Goal: Transaction & Acquisition: Obtain resource

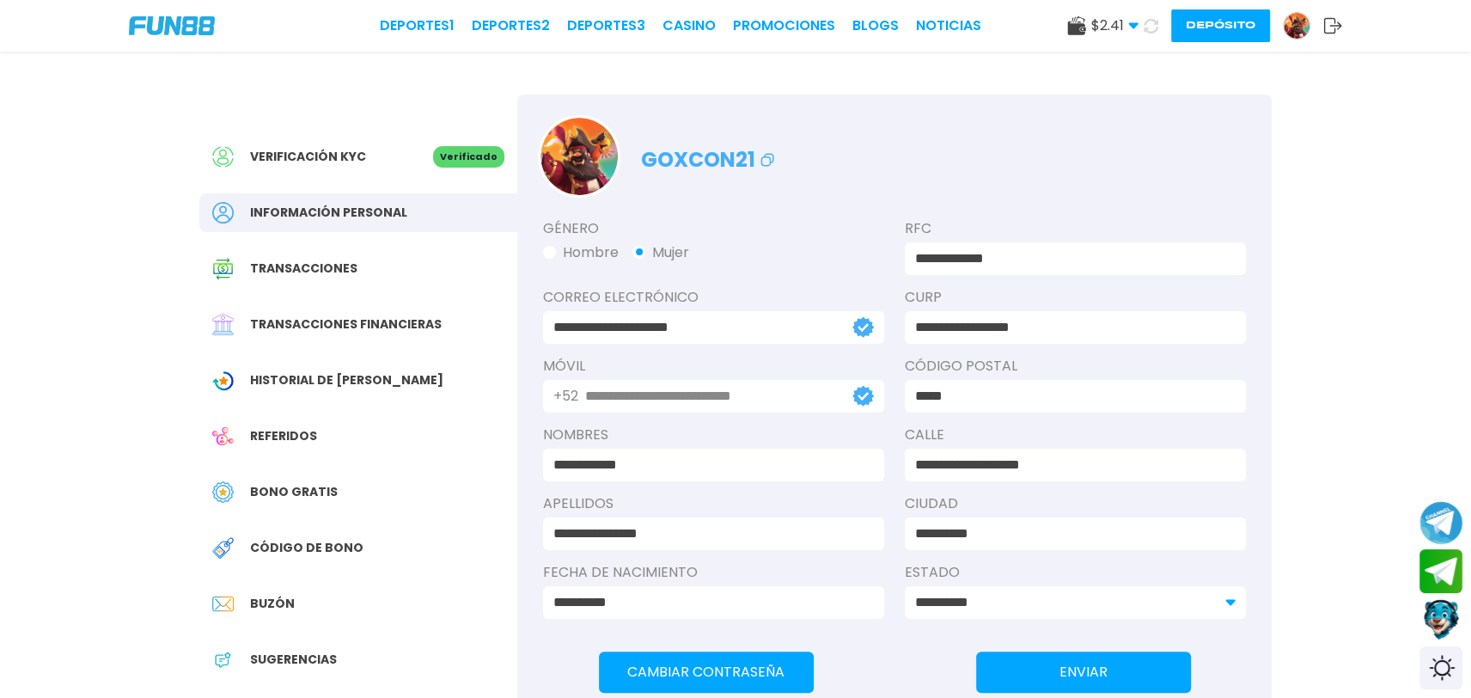
click at [316, 485] on span "Bono Gratis" at bounding box center [294, 492] width 88 height 18
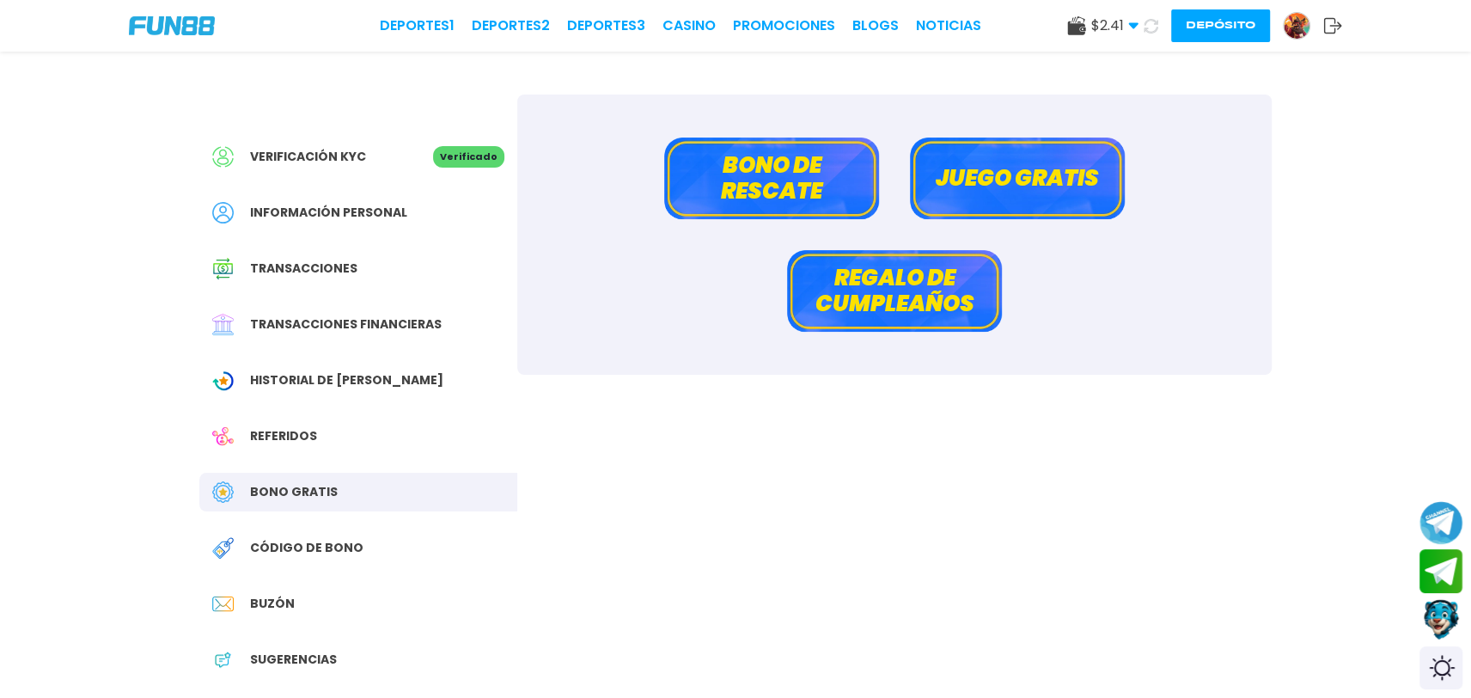
click at [779, 167] on button "Bono de rescate" at bounding box center [771, 178] width 215 height 82
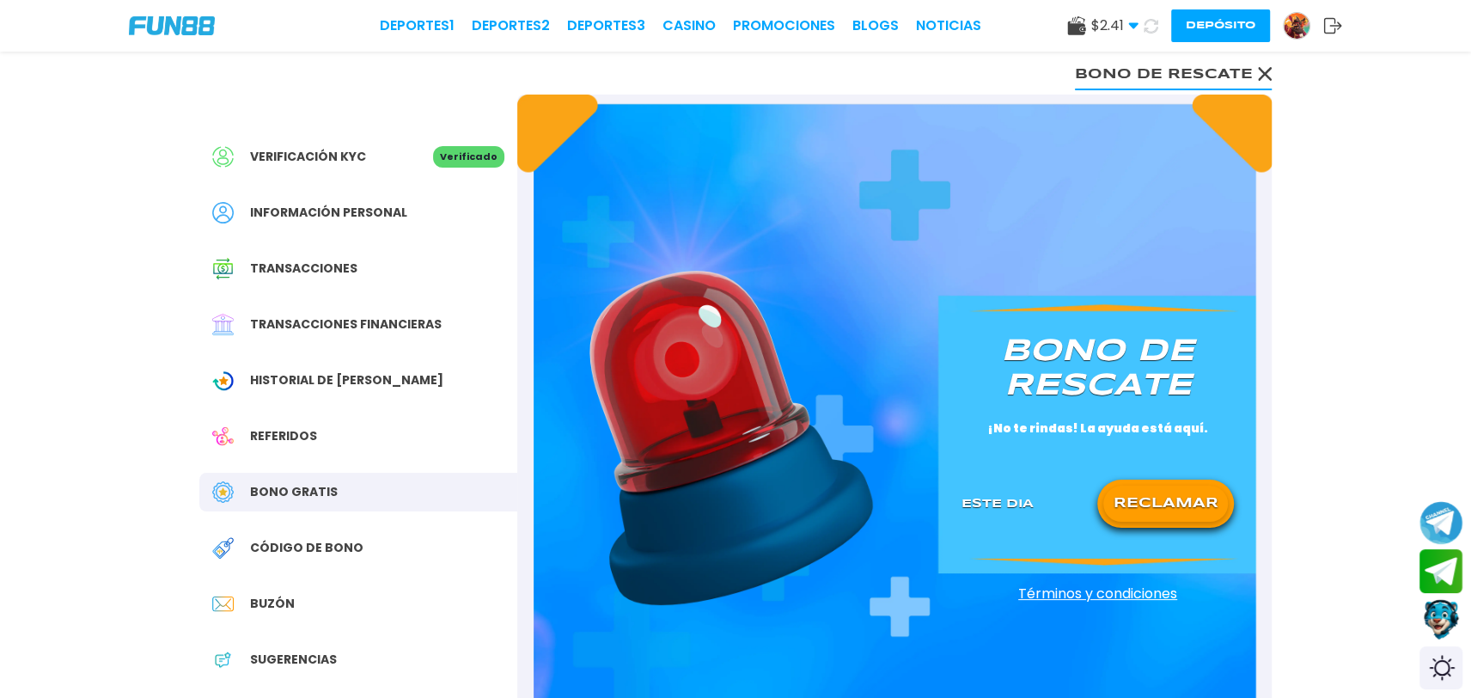
click at [1194, 505] on button "RECLAMAR" at bounding box center [1165, 504] width 125 height 36
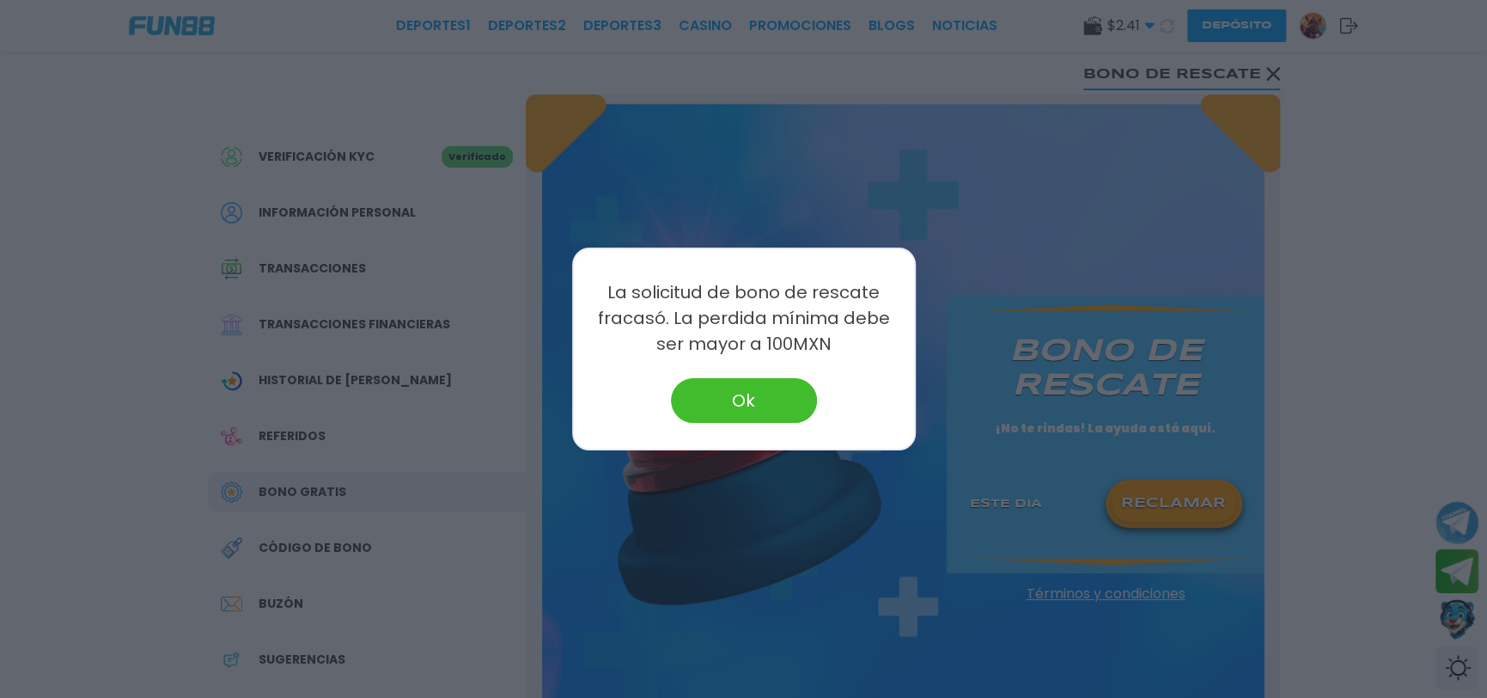
click at [781, 394] on button "Ok" at bounding box center [744, 400] width 146 height 45
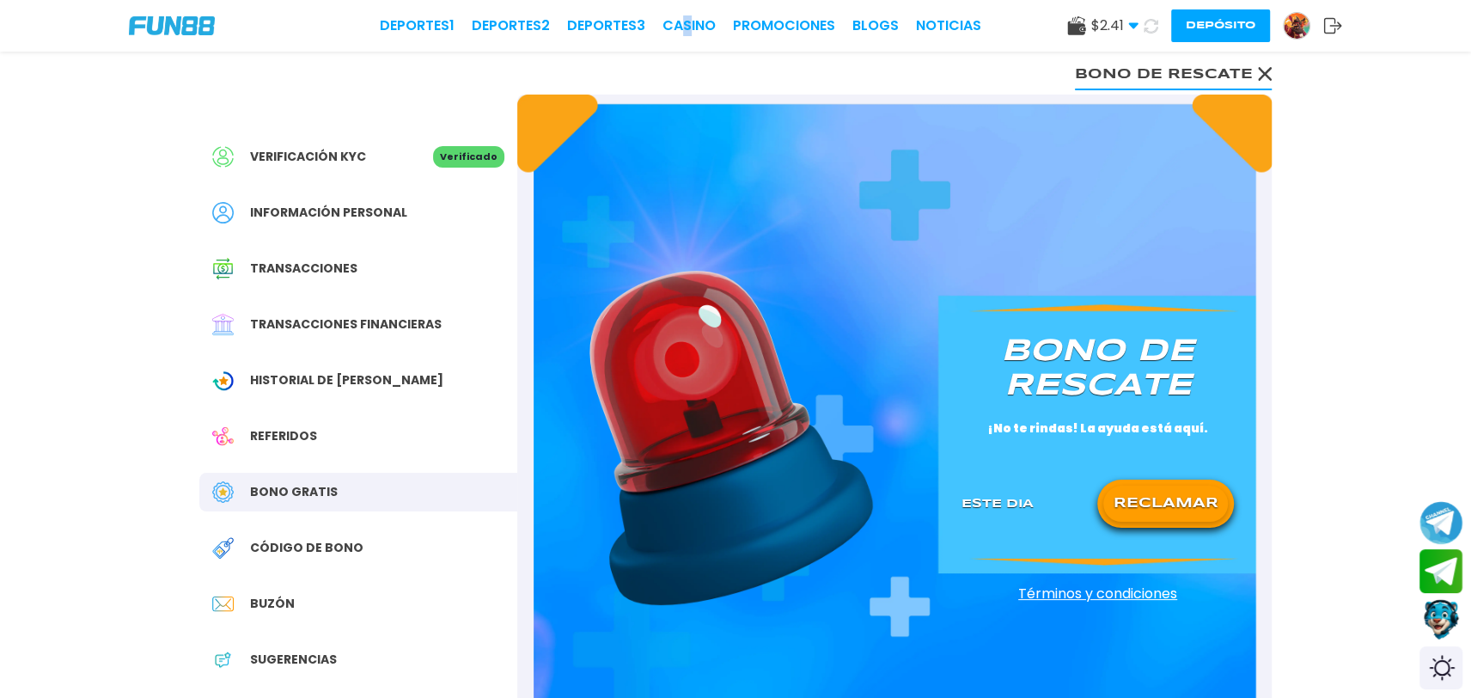
drag, startPoint x: 693, startPoint y: 41, endPoint x: 687, endPoint y: 9, distance: 32.4
click at [687, 9] on div "Deportes 1 Deportes 2 Deportes 3 CASINO Promociones BLOGS NOTICIAS $ 2.41 Diner…" at bounding box center [735, 26] width 1471 height 52
click at [675, 32] on link "CASINO" at bounding box center [689, 25] width 53 height 21
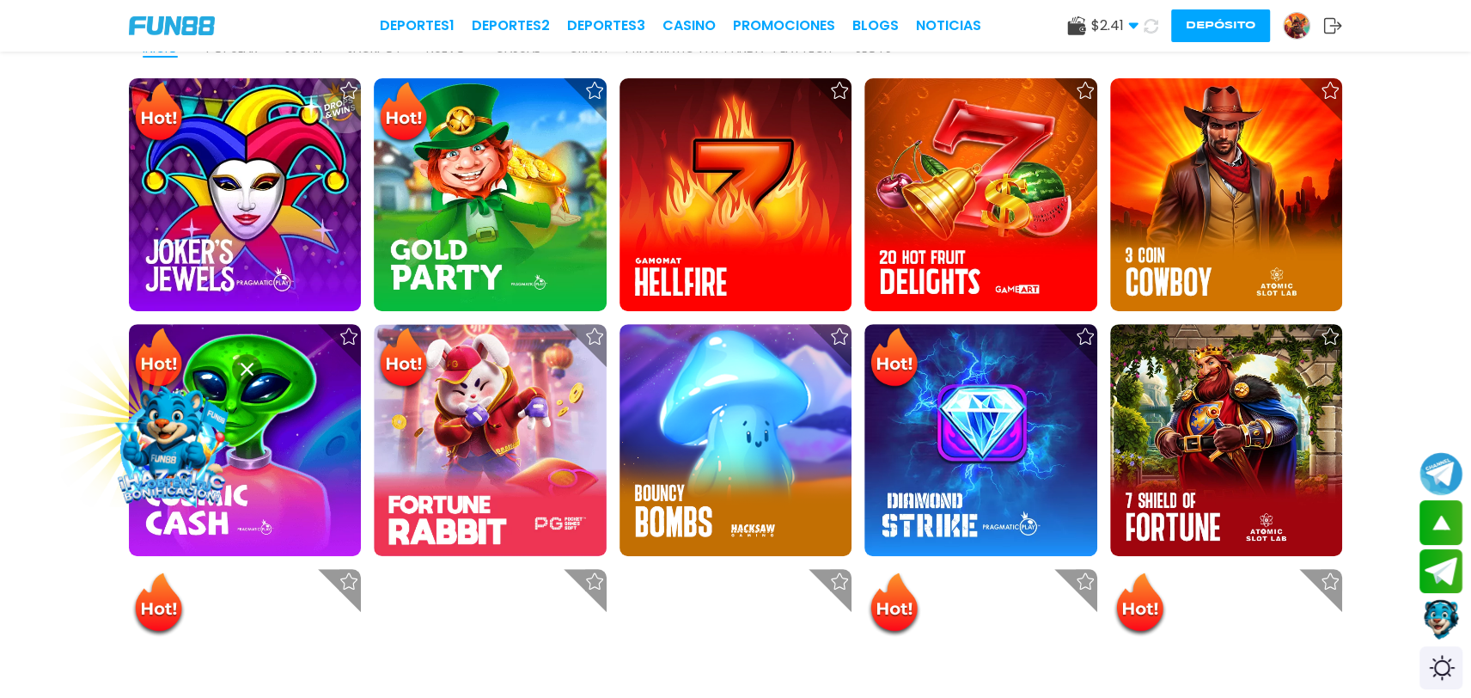
scroll to position [553, 0]
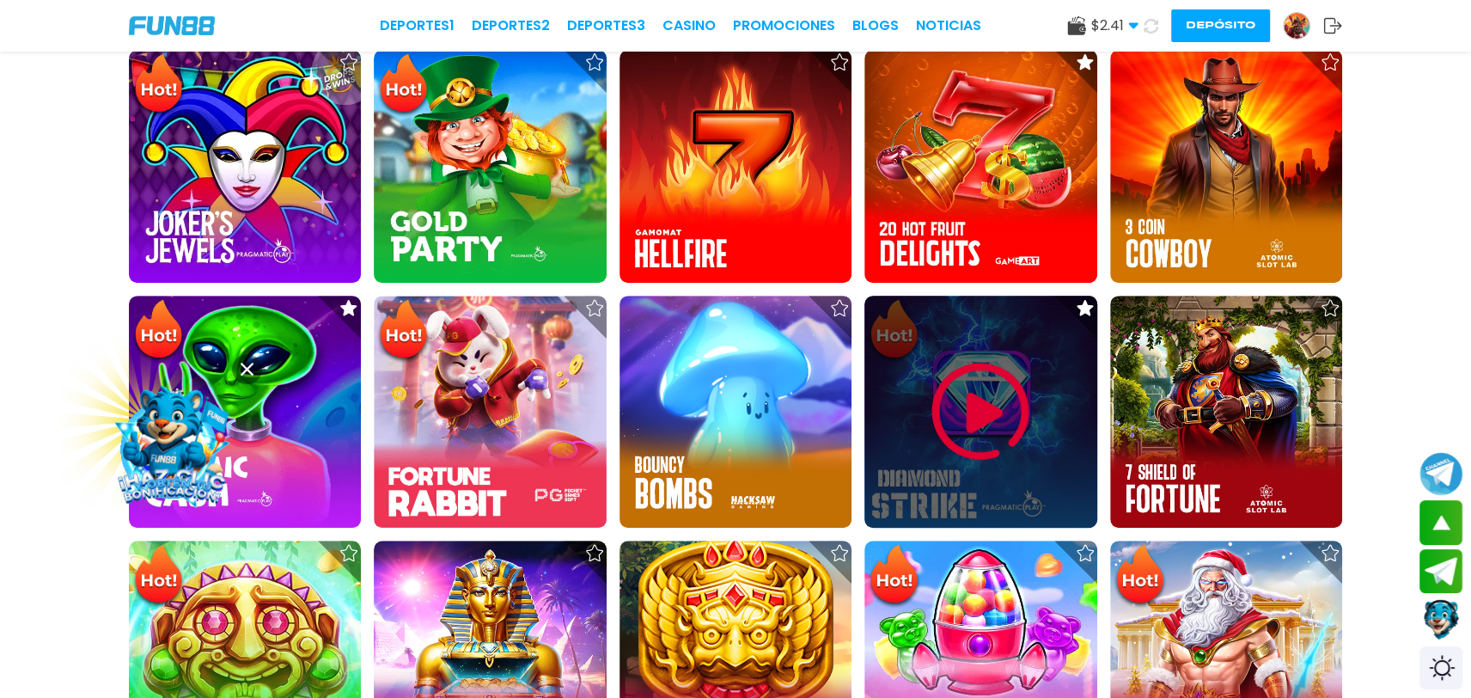
click at [986, 404] on img at bounding box center [980, 411] width 103 height 103
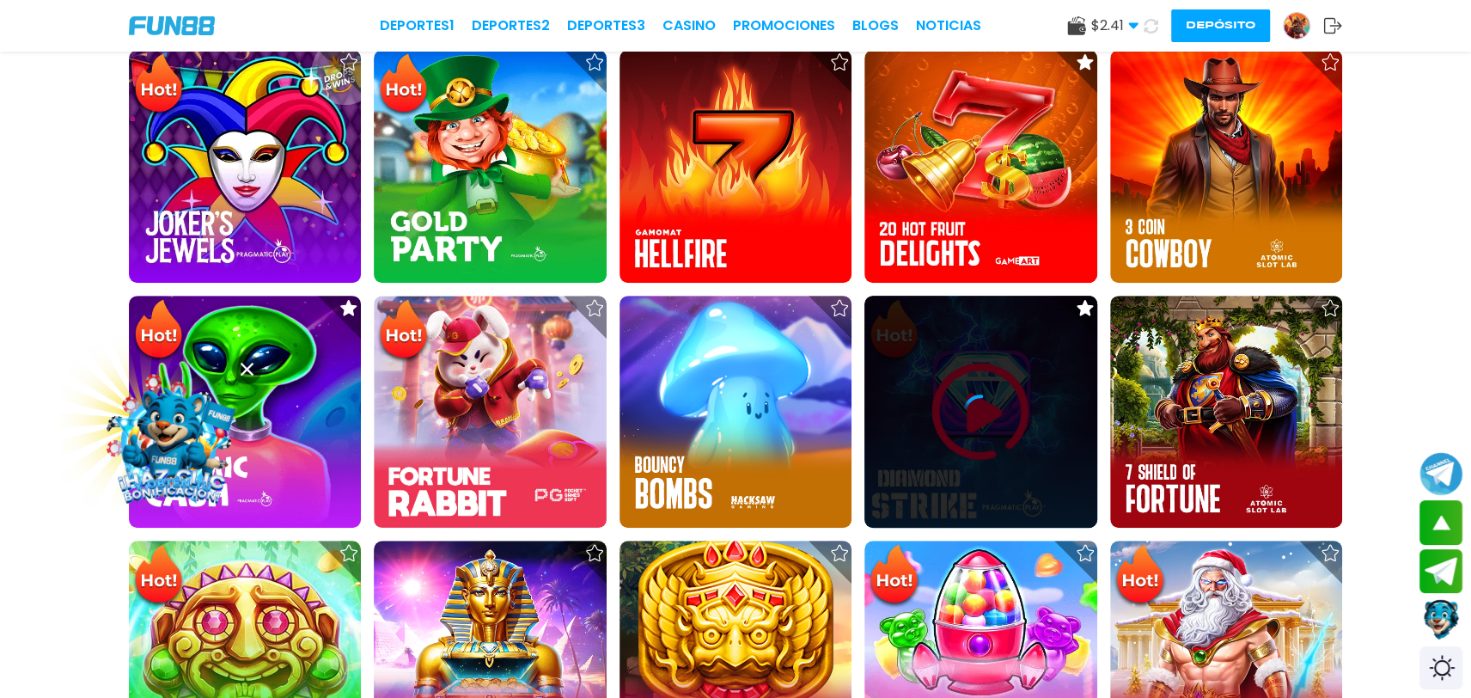
click at [986, 404] on icon at bounding box center [980, 411] width 34 height 34
